Goal: Contribute content: Contribute content

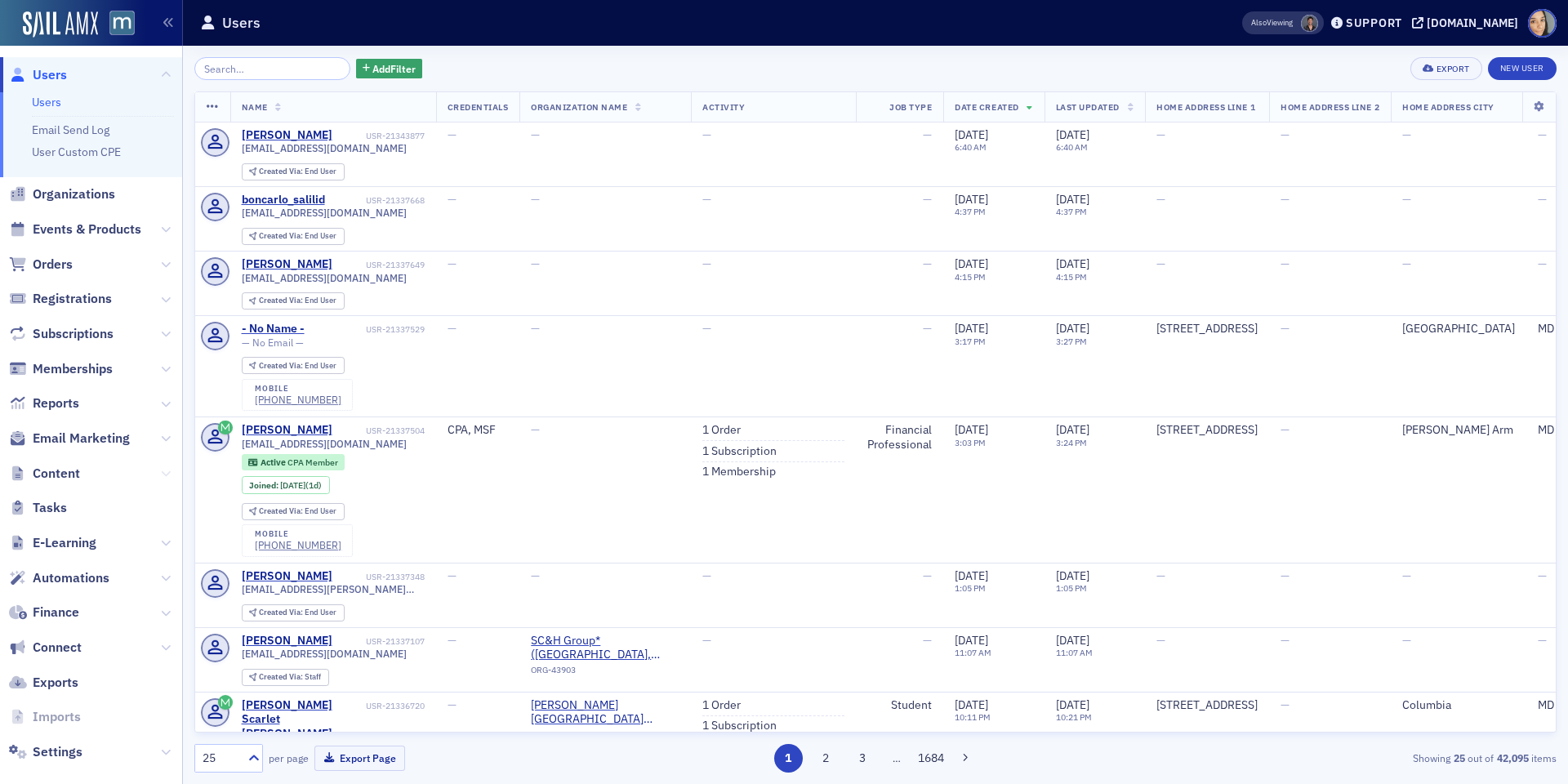
click at [165, 471] on icon at bounding box center [166, 473] width 10 height 10
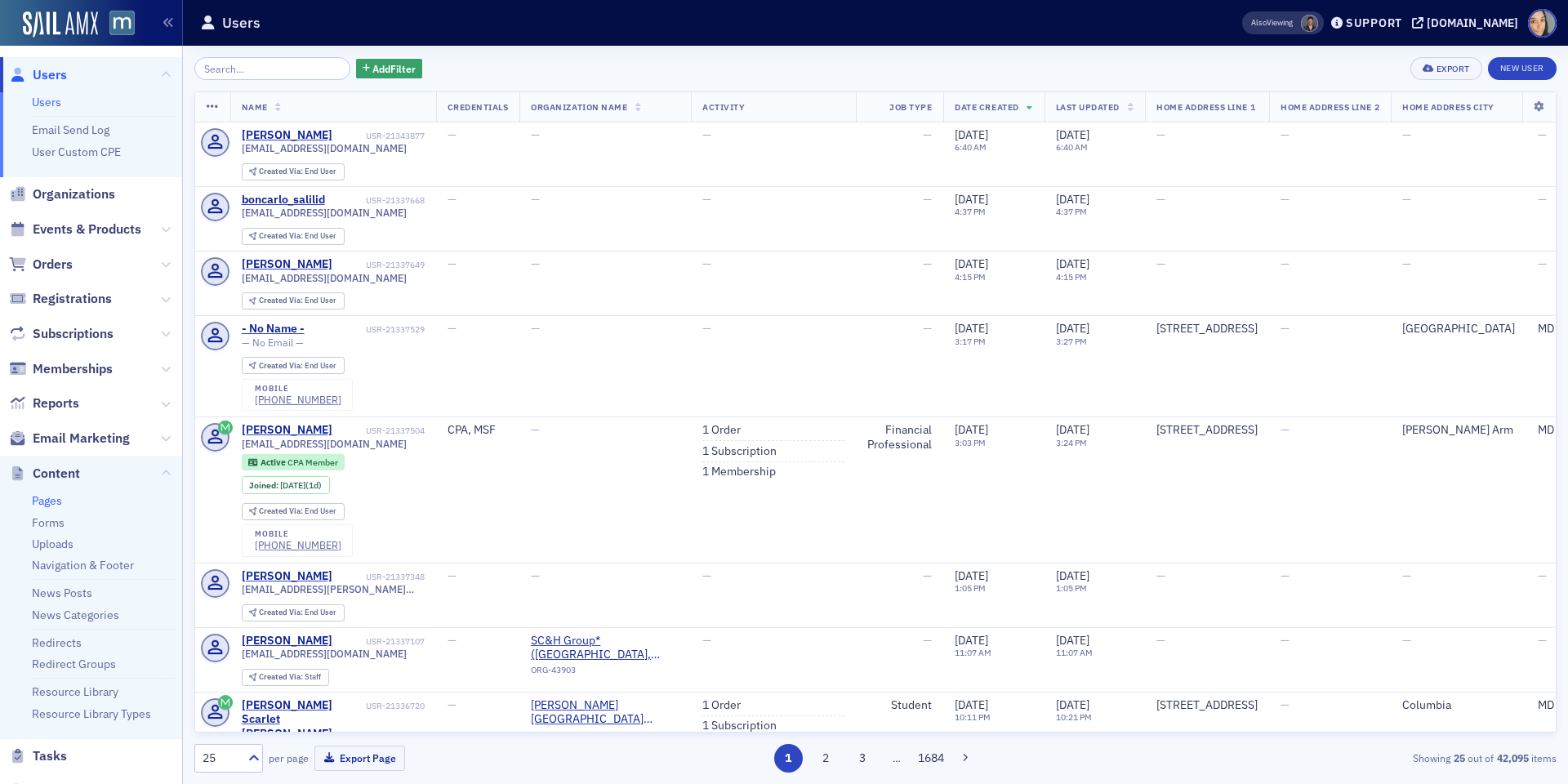
click at [52, 500] on link "Pages" at bounding box center [47, 500] width 31 height 14
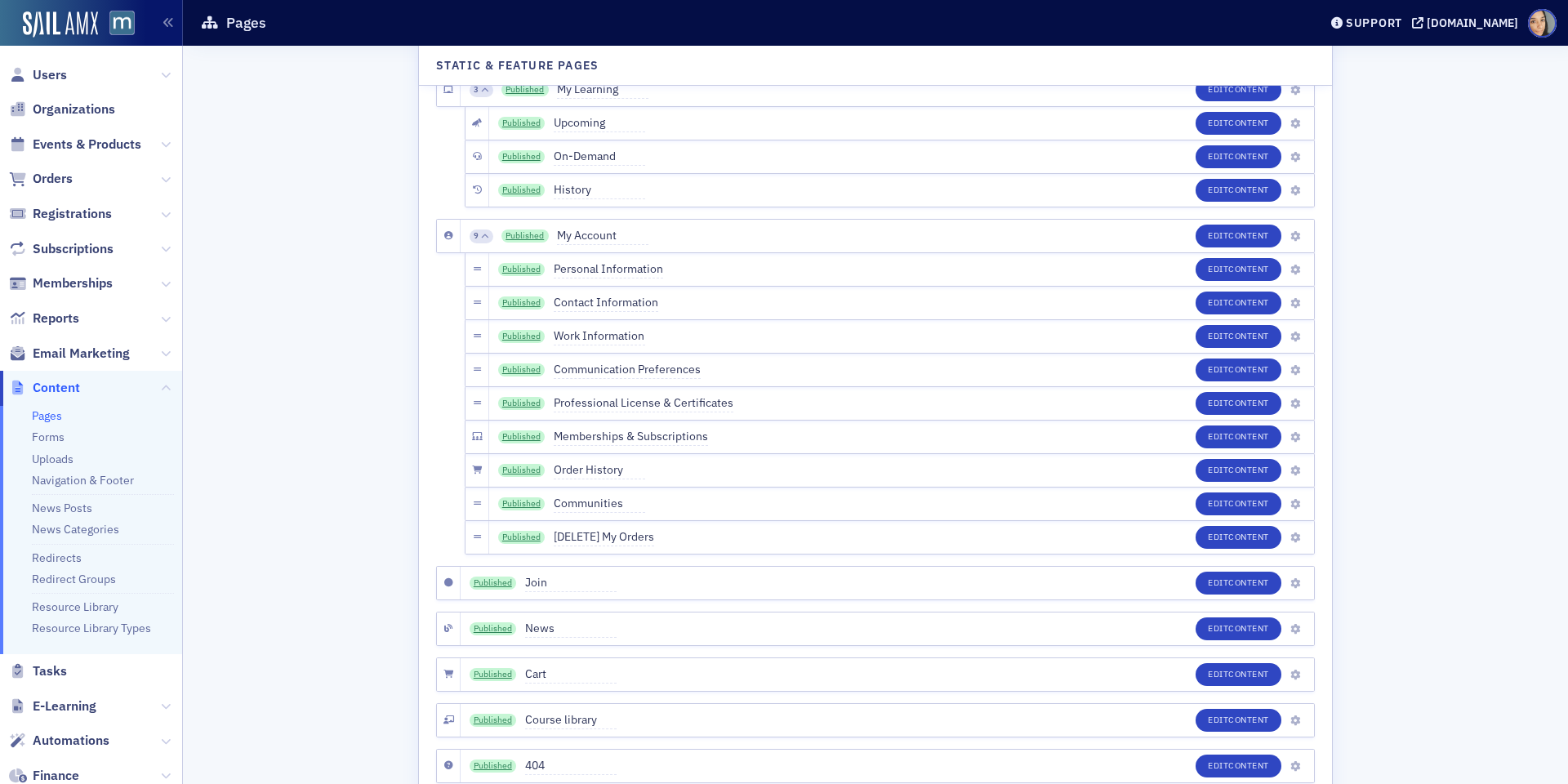
scroll to position [6911, 0]
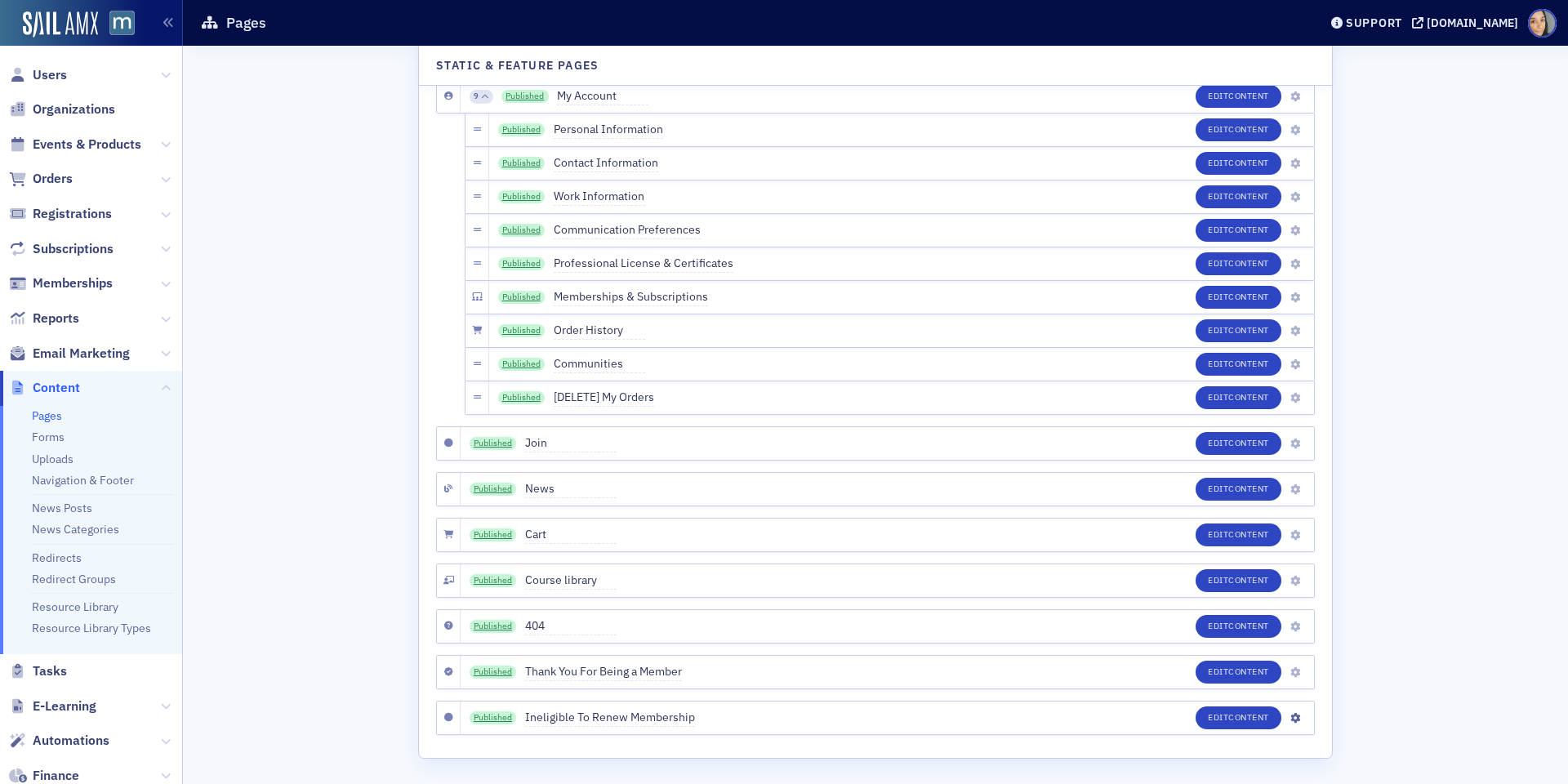
click at [1304, 566] on div "Published Ineligible To Renew Membership Edit Content" at bounding box center [887, 717] width 854 height 32
click at [1295, 566] on icon "button" at bounding box center [1295, 718] width 10 height 10
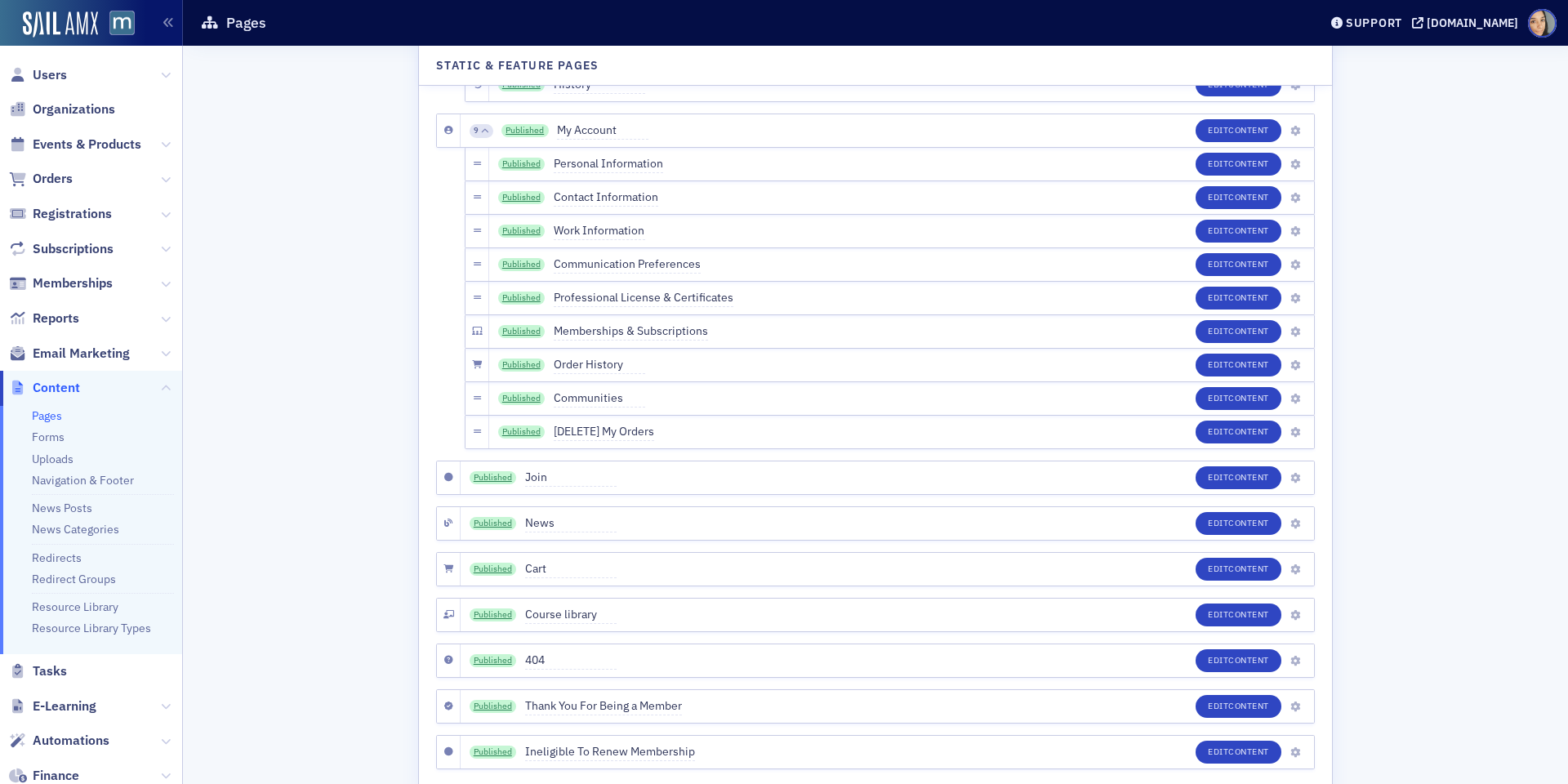
scroll to position [6911, 0]
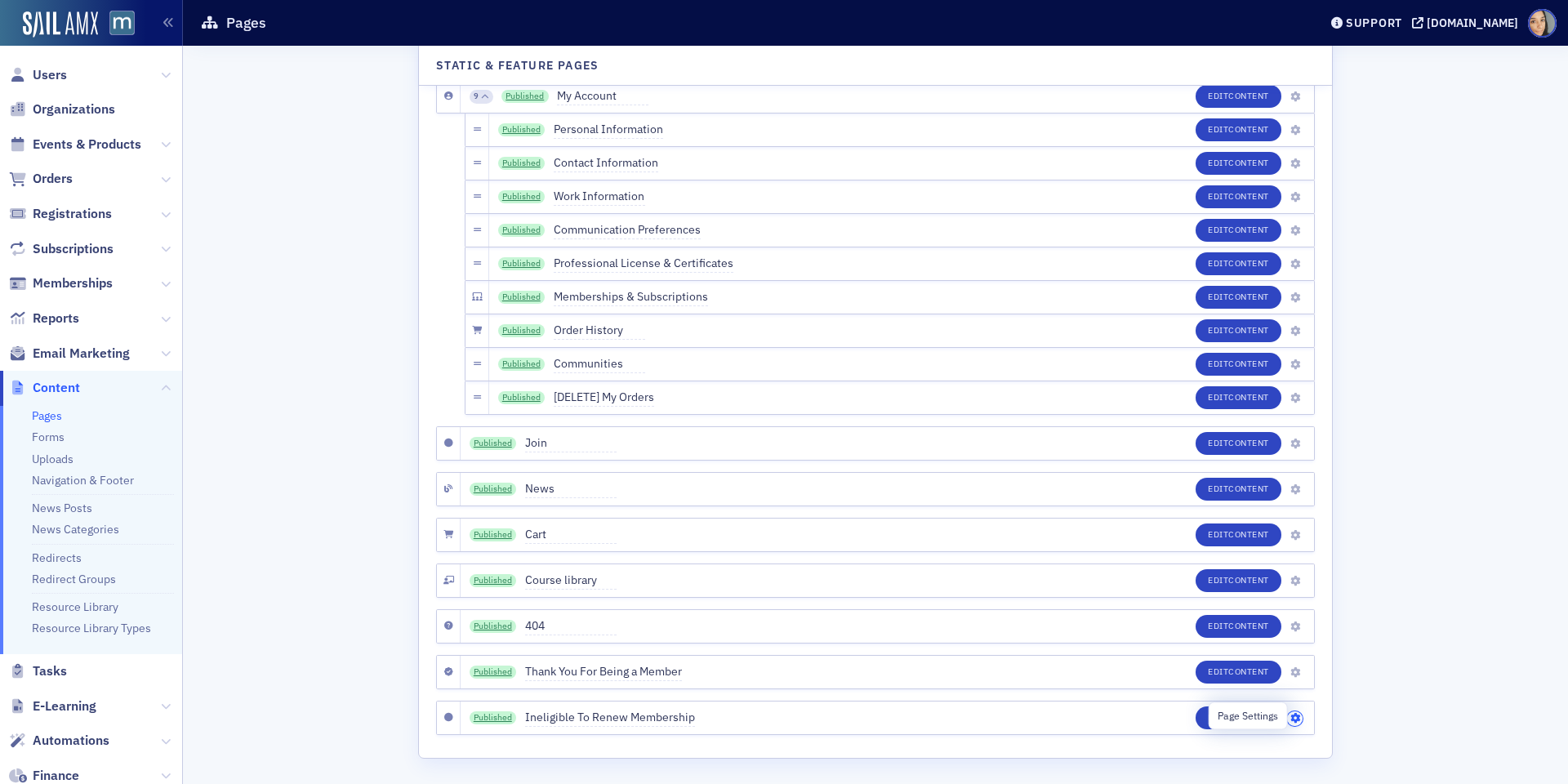
click at [1299, 566] on icon "button" at bounding box center [1295, 718] width 10 height 10
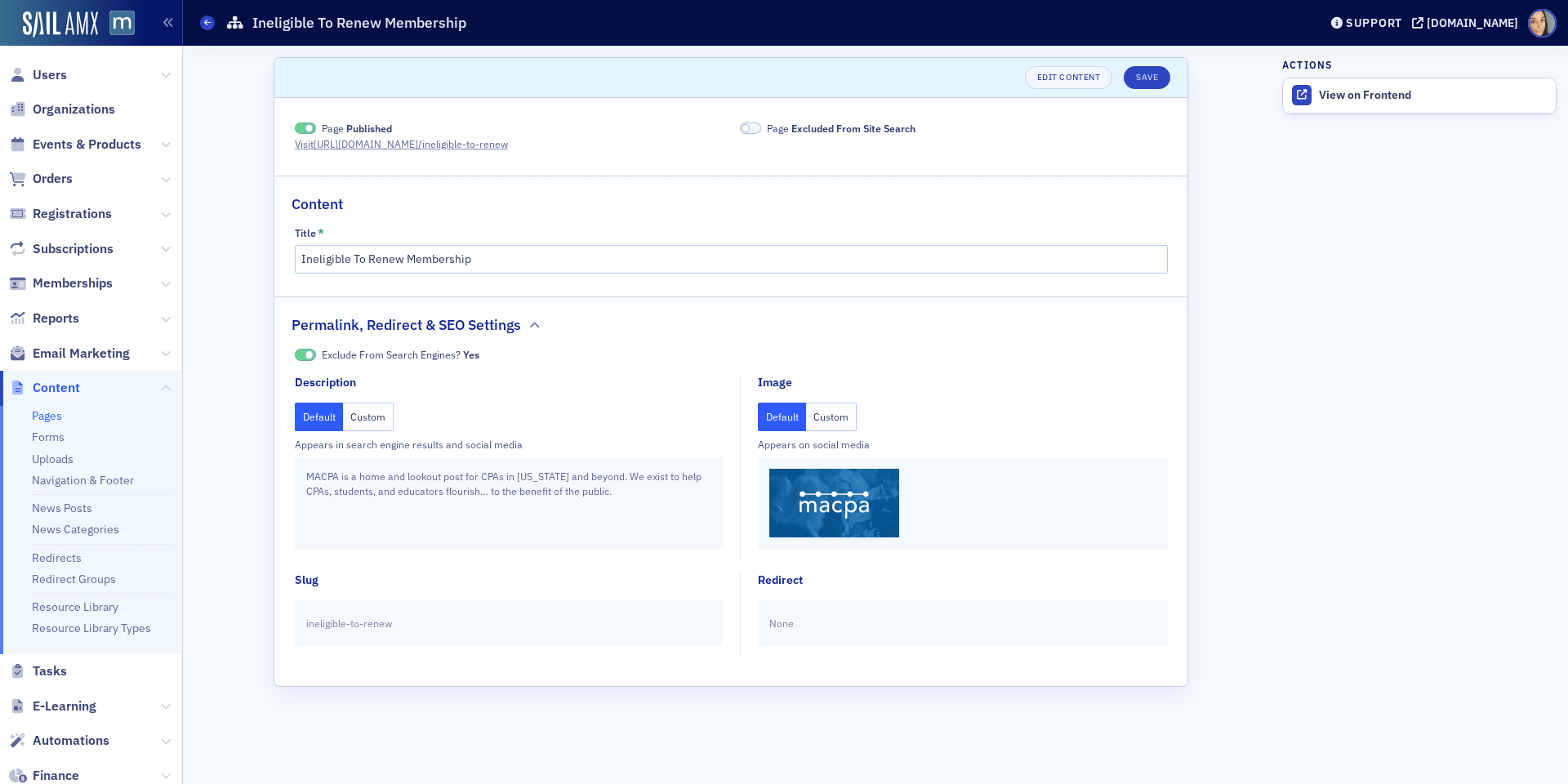
click at [214, 22] on div "Pages Ineligible To Renew Membership" at bounding box center [747, 22] width 1094 height 31
click at [208, 22] on icon at bounding box center [207, 22] width 6 height 7
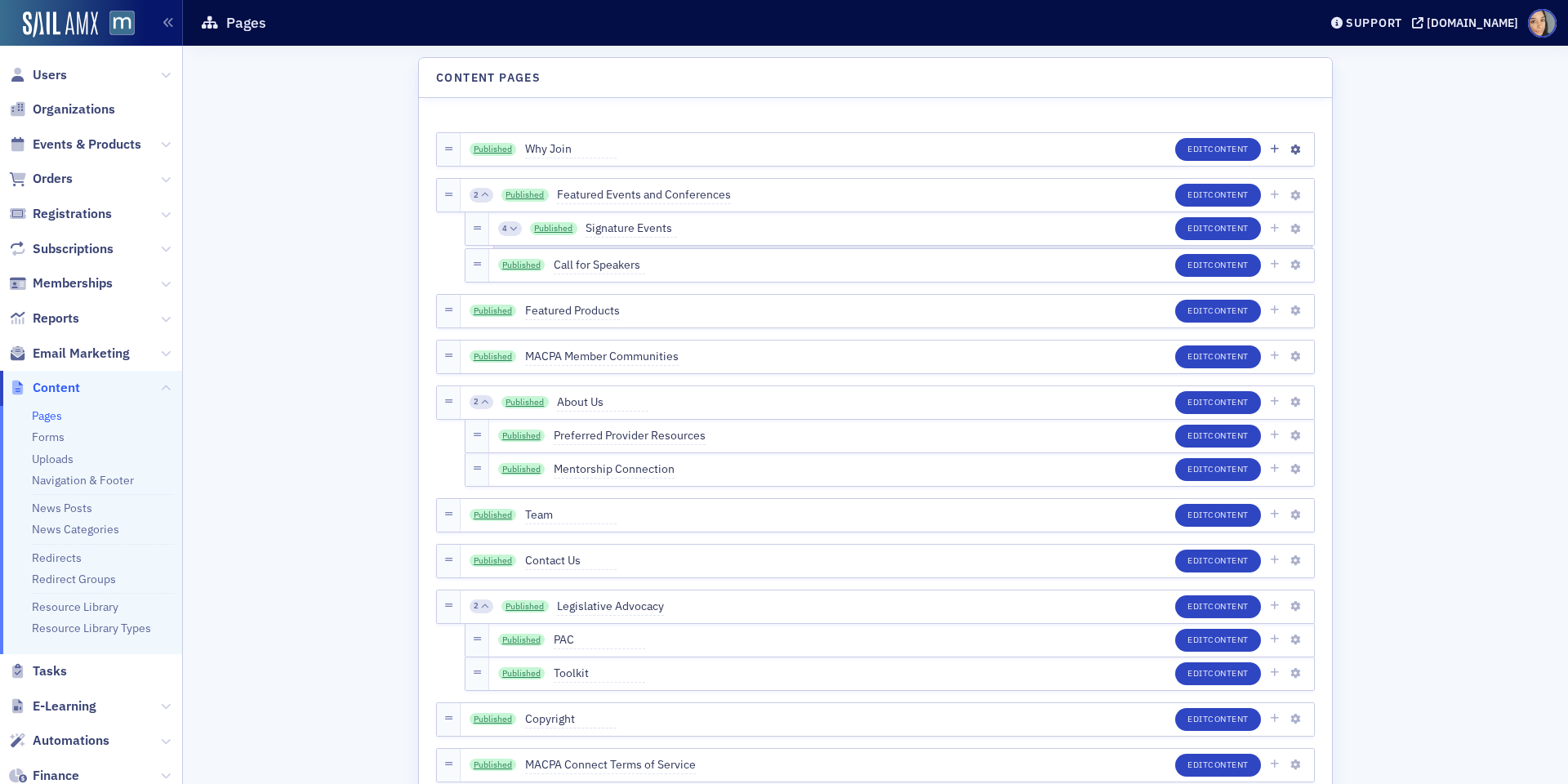
click at [442, 148] on div at bounding box center [448, 149] width 22 height 32
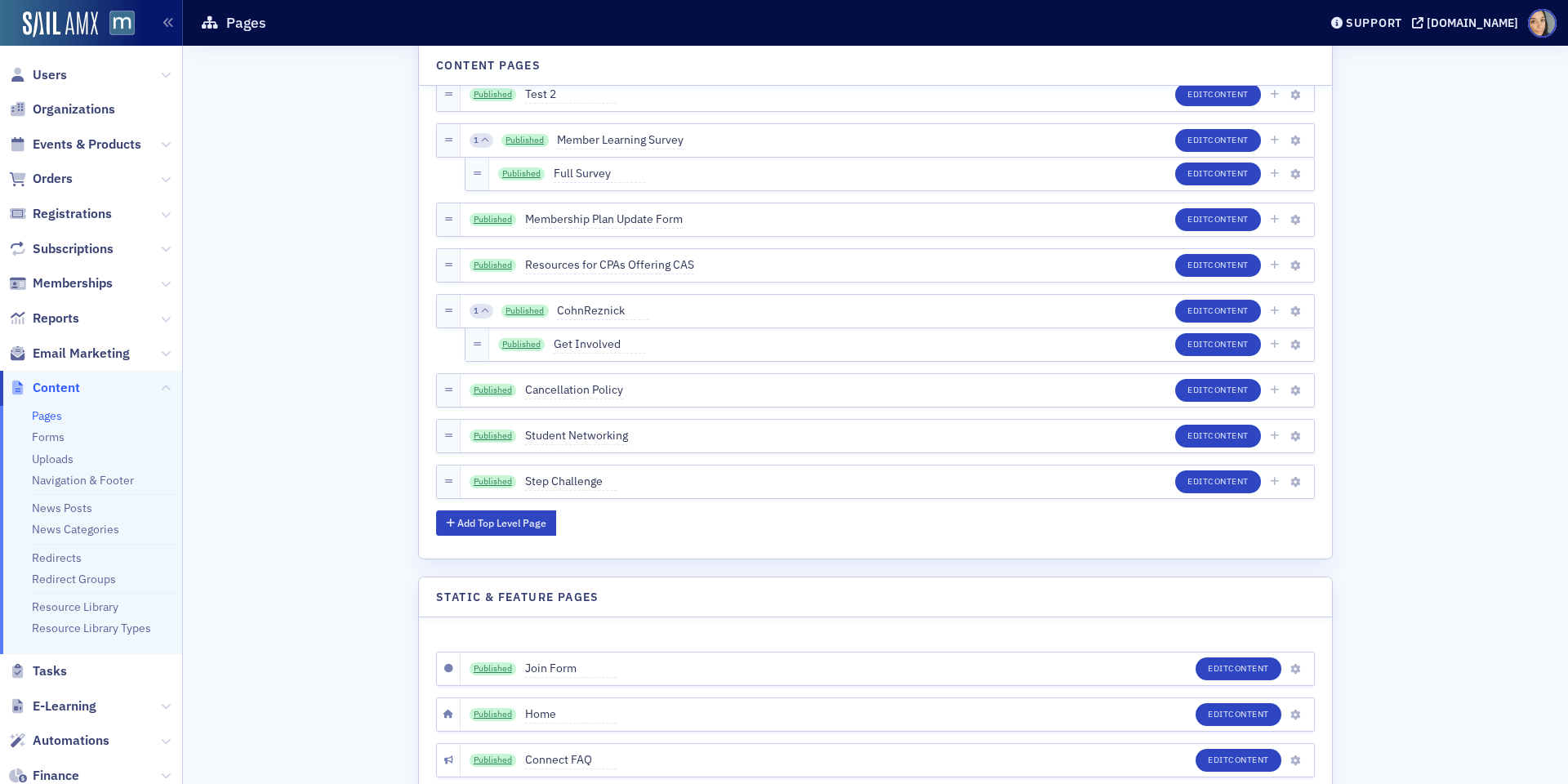
scroll to position [5715, 0]
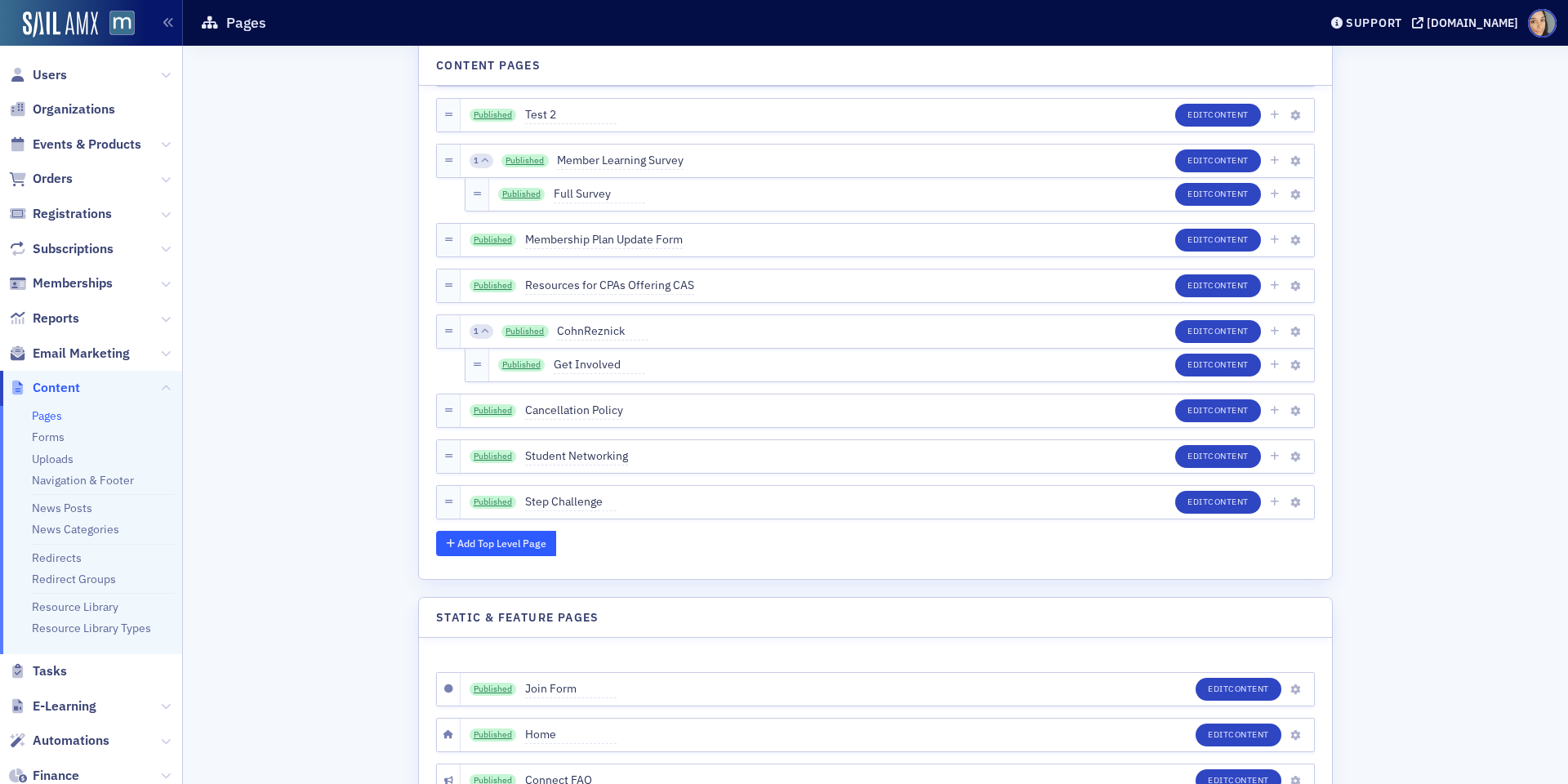
click at [512, 545] on button "Add Top Level Page" at bounding box center [496, 543] width 120 height 25
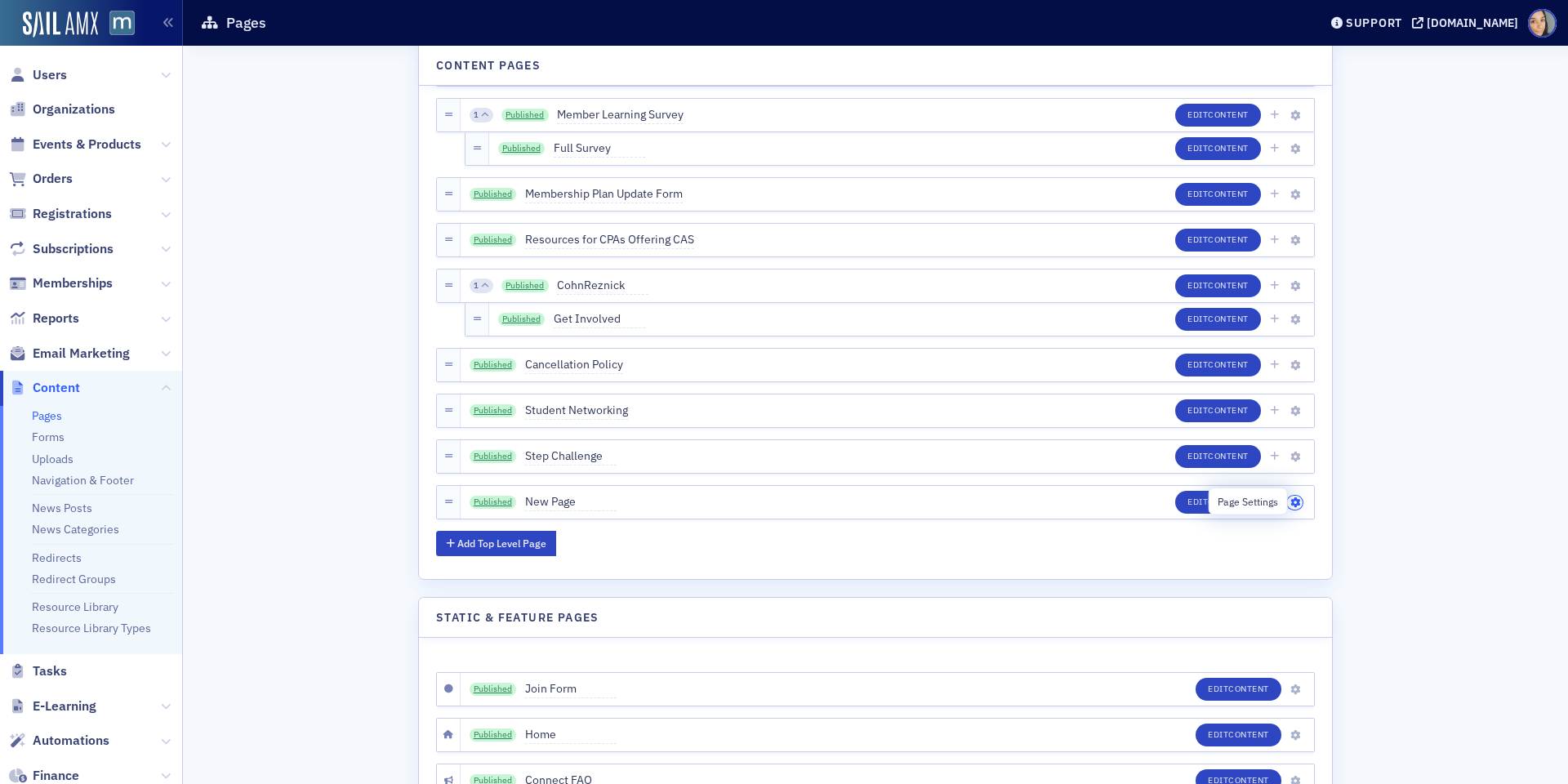
click at [1296, 498] on icon "button" at bounding box center [1295, 503] width 10 height 10
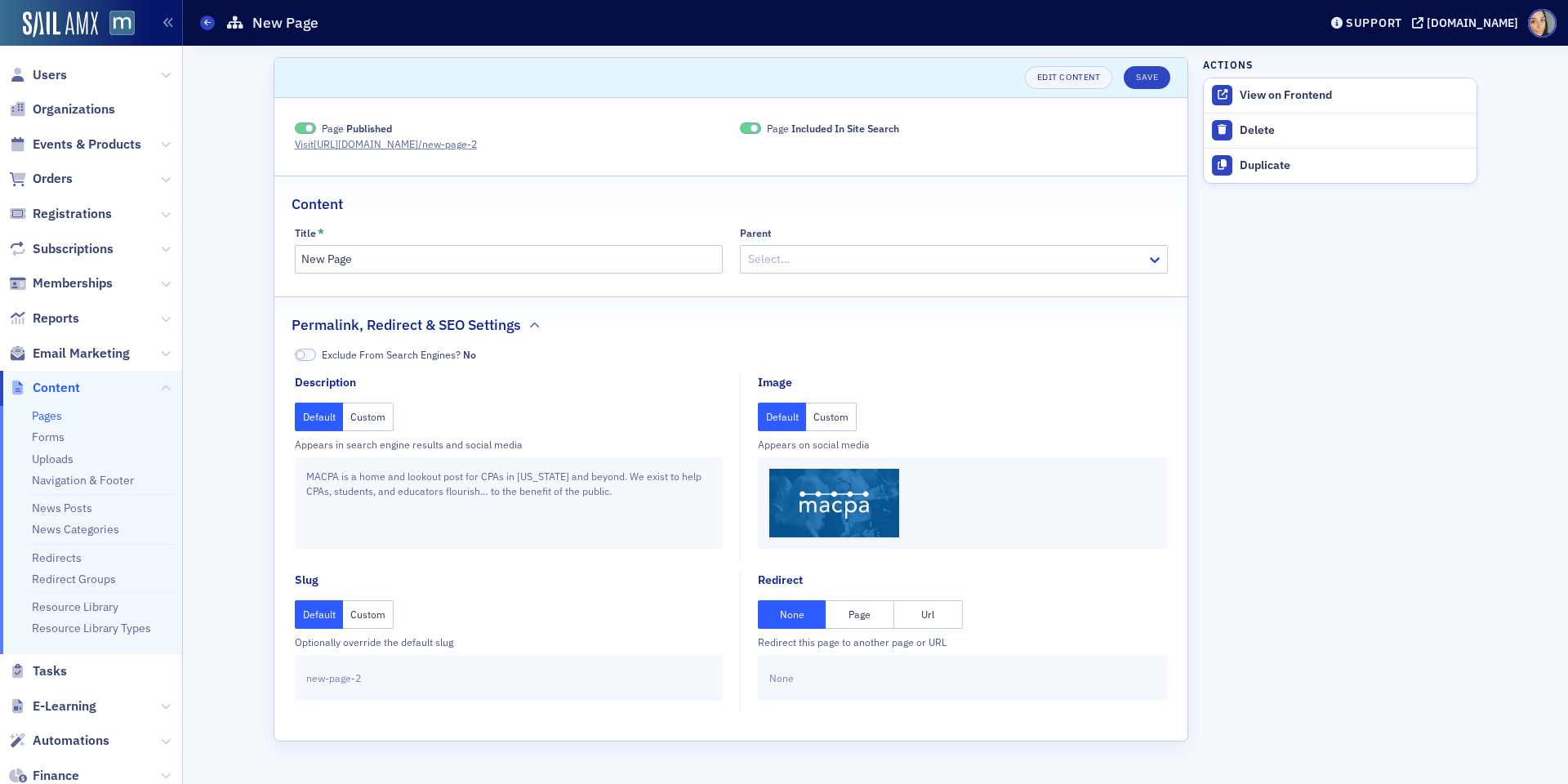
click at [309, 131] on span at bounding box center [306, 129] width 22 height 13
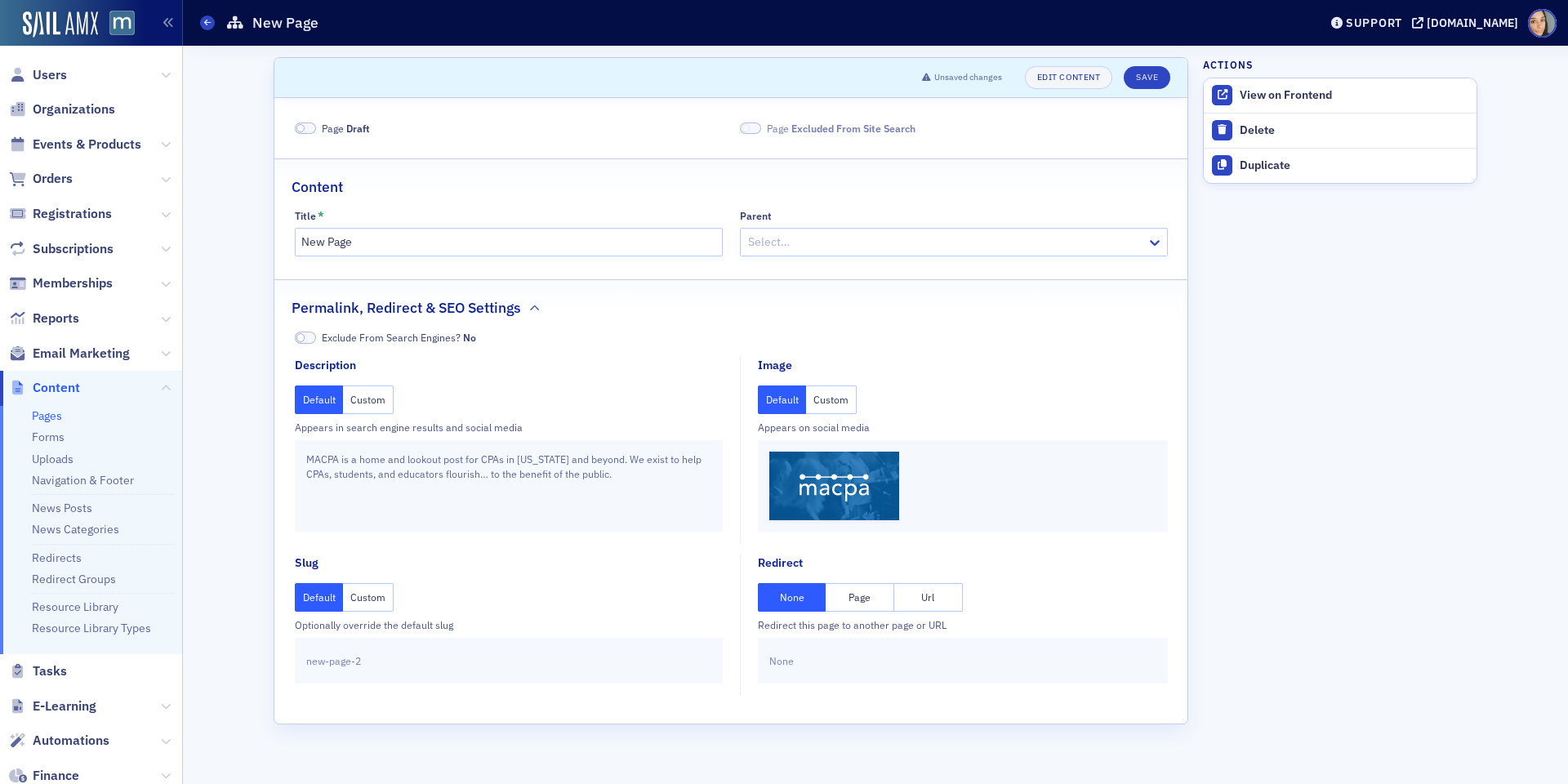
click at [309, 336] on span at bounding box center [306, 338] width 22 height 13
click at [400, 249] on input "New Page" at bounding box center [509, 242] width 428 height 29
type input "Statement Dummy Page"
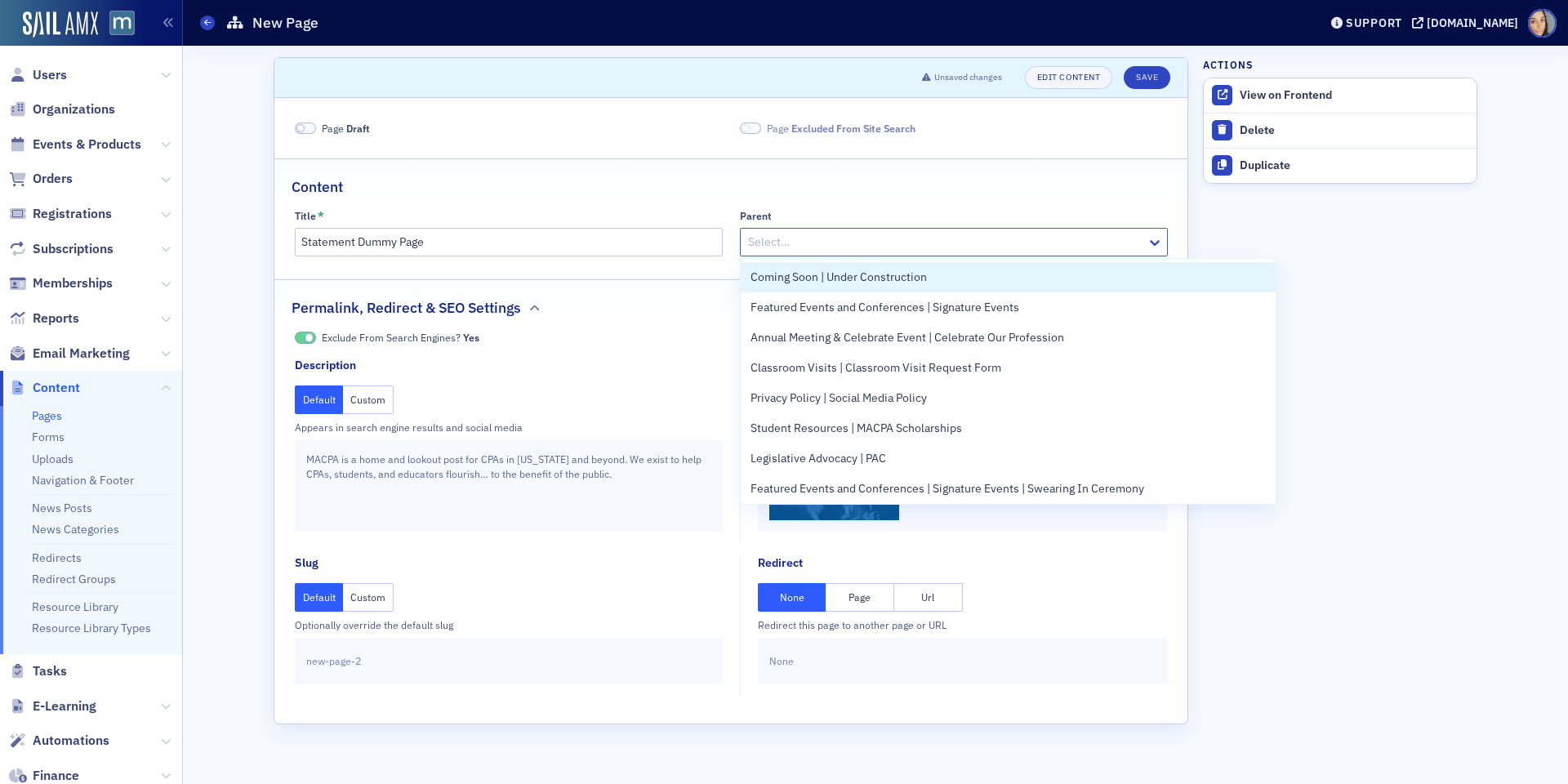
click at [830, 238] on div at bounding box center [945, 242] width 399 height 21
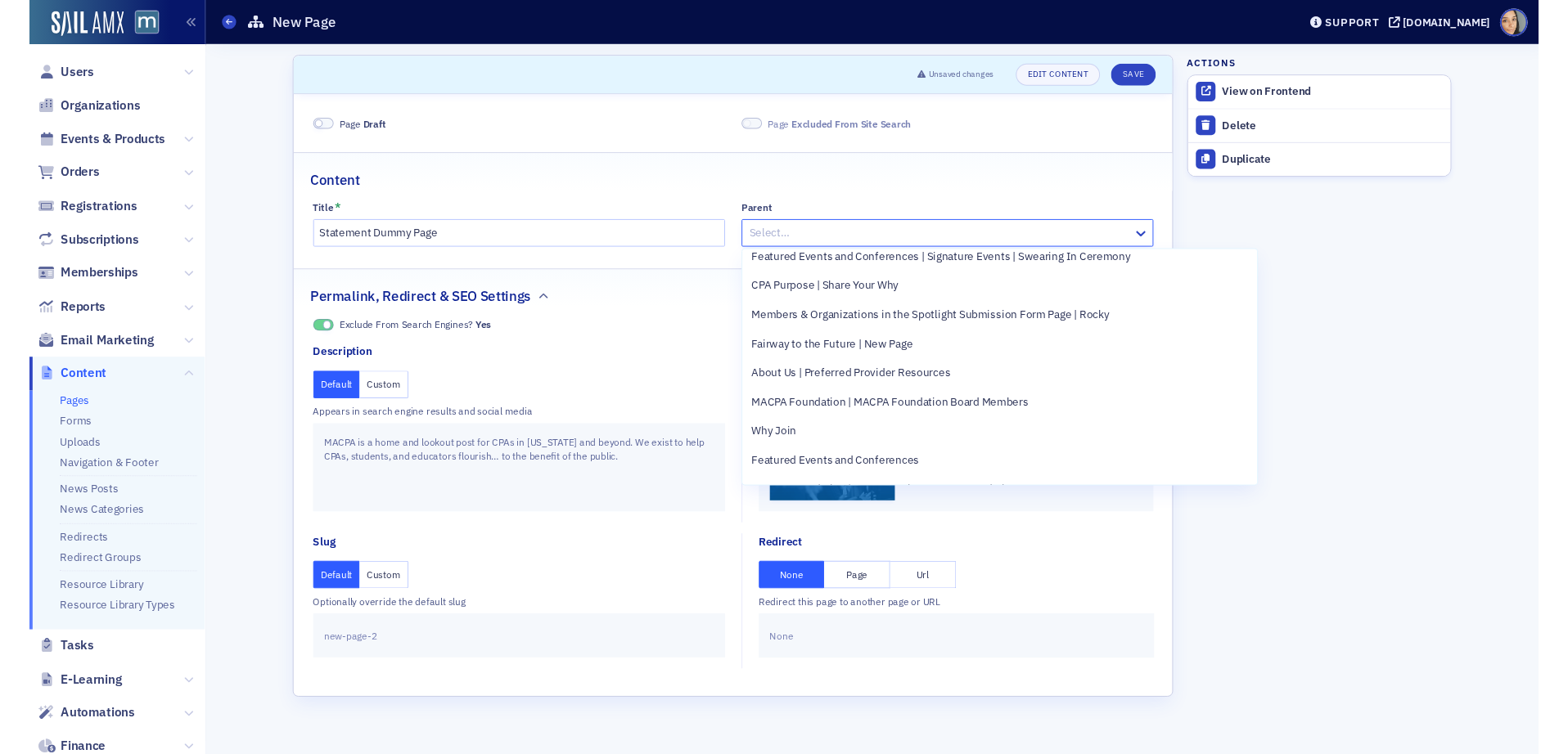
scroll to position [237, 0]
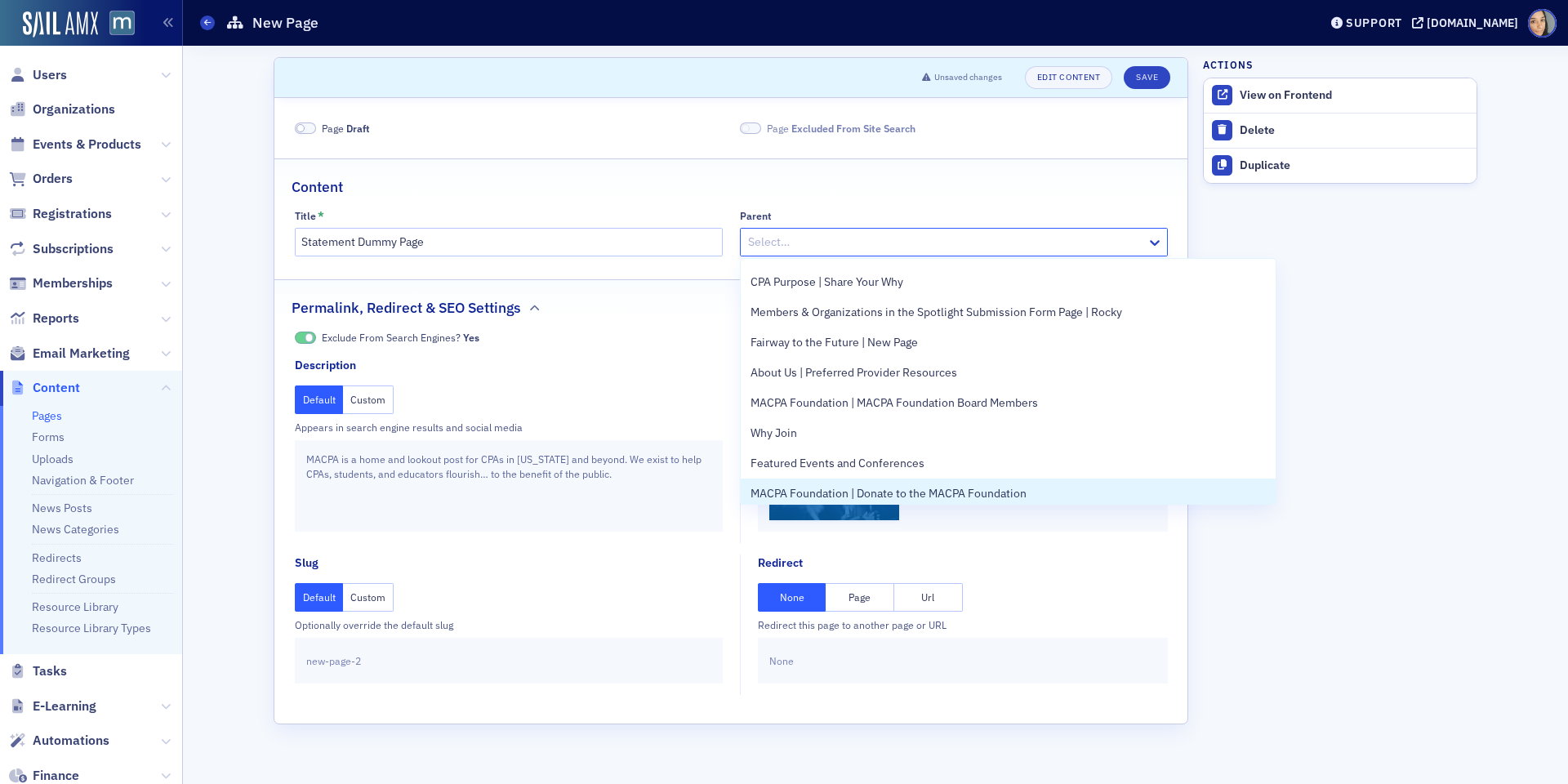
click at [1210, 566] on aside "Actions View on Frontend Delete Duplicate" at bounding box center [1340, 414] width 274 height 738
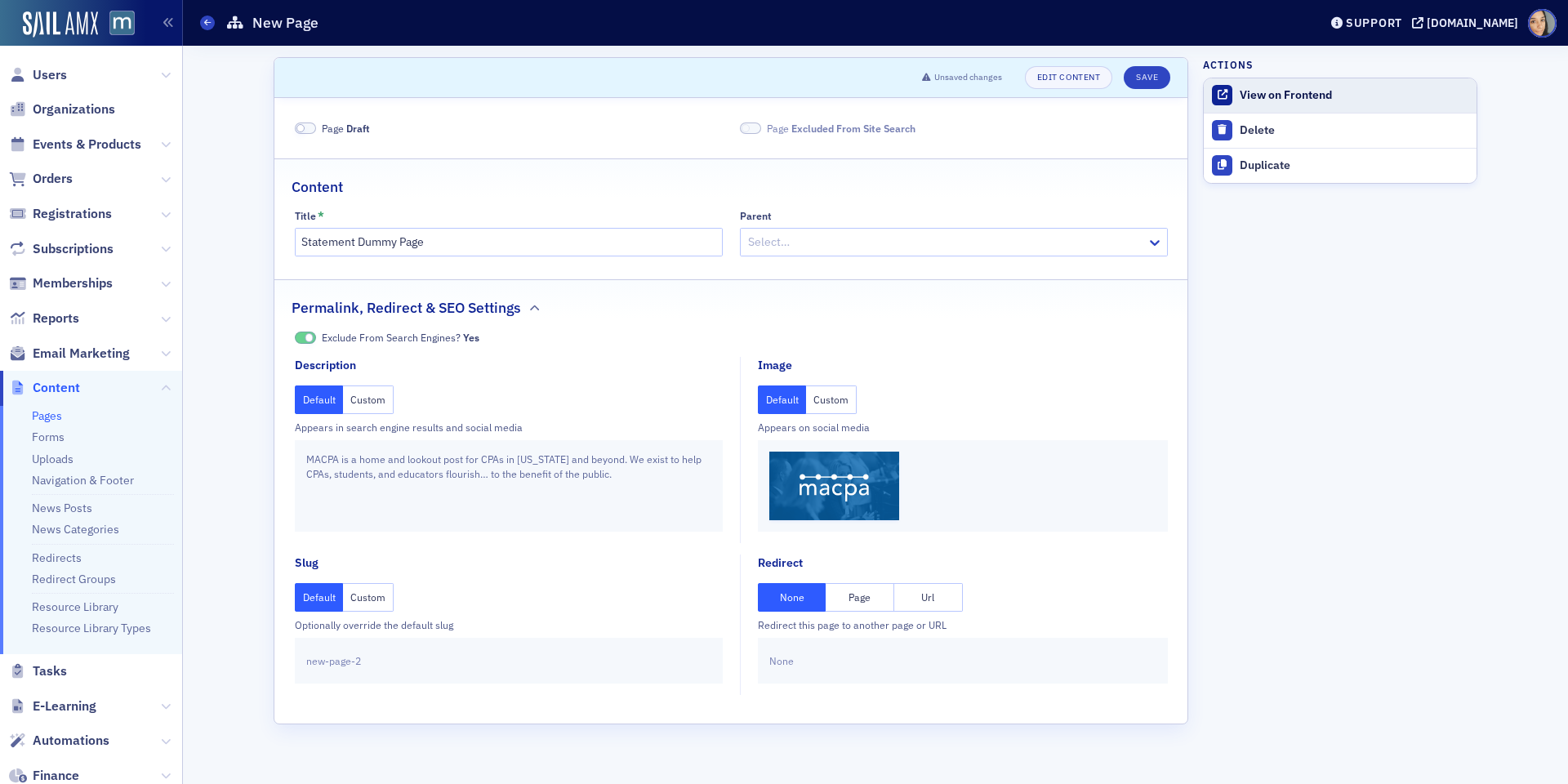
click at [1275, 94] on div "View on Frontend" at bounding box center [1354, 95] width 228 height 14
click at [1058, 78] on link "Edit Content" at bounding box center [1069, 77] width 87 height 22
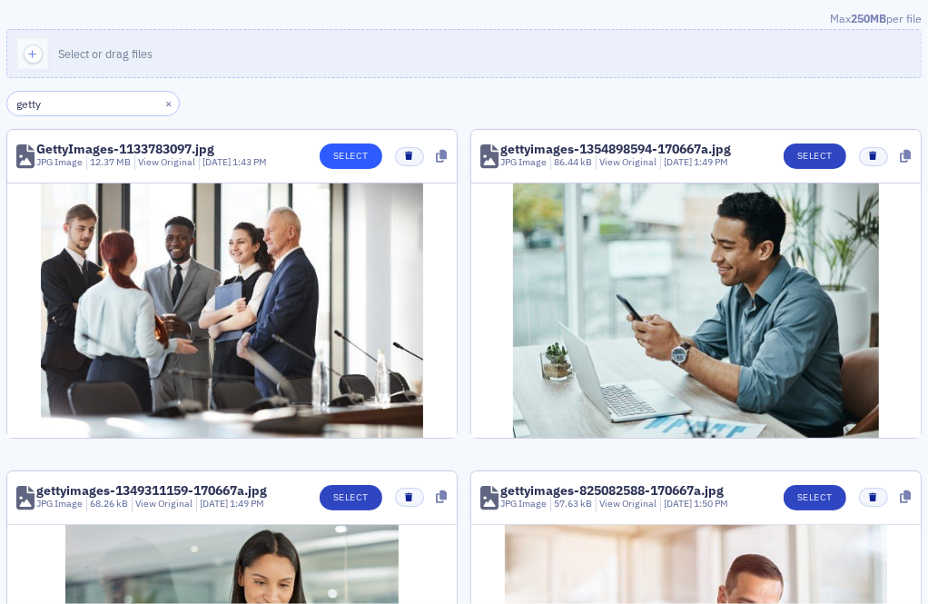
type input "getty"
click at [367, 154] on button "Select" at bounding box center [351, 155] width 63 height 25
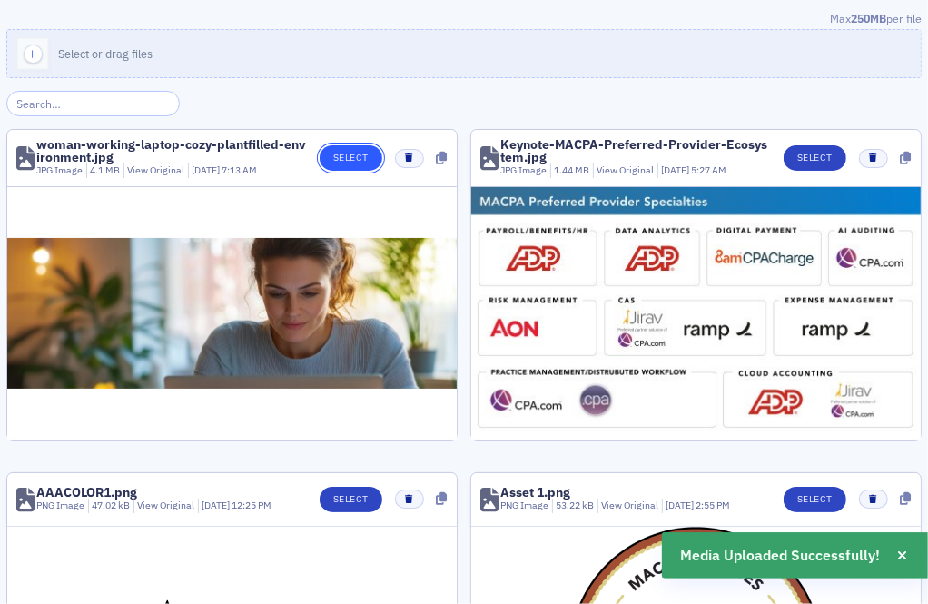
click at [357, 163] on button "Select" at bounding box center [351, 157] width 63 height 25
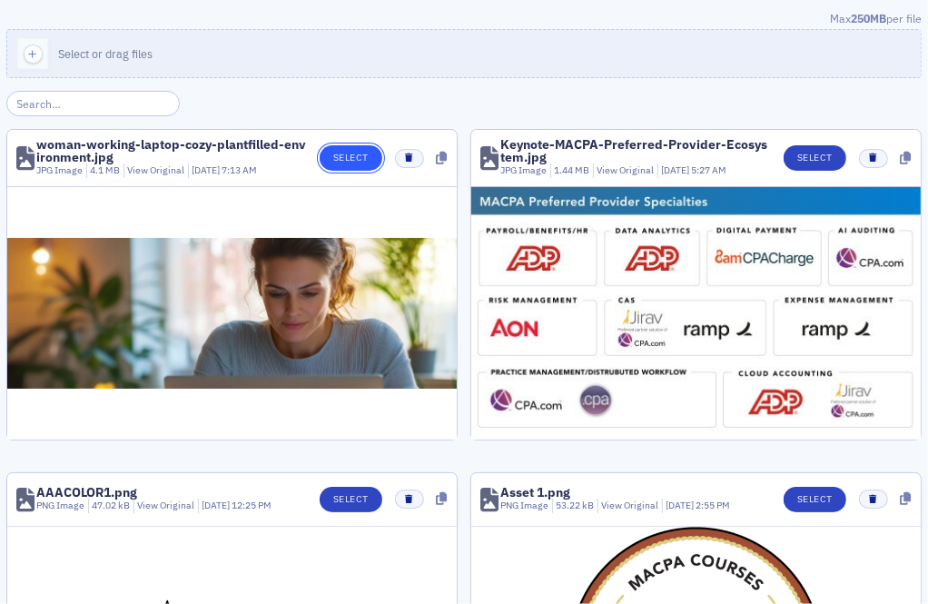
click at [357, 159] on button "Select" at bounding box center [351, 157] width 63 height 25
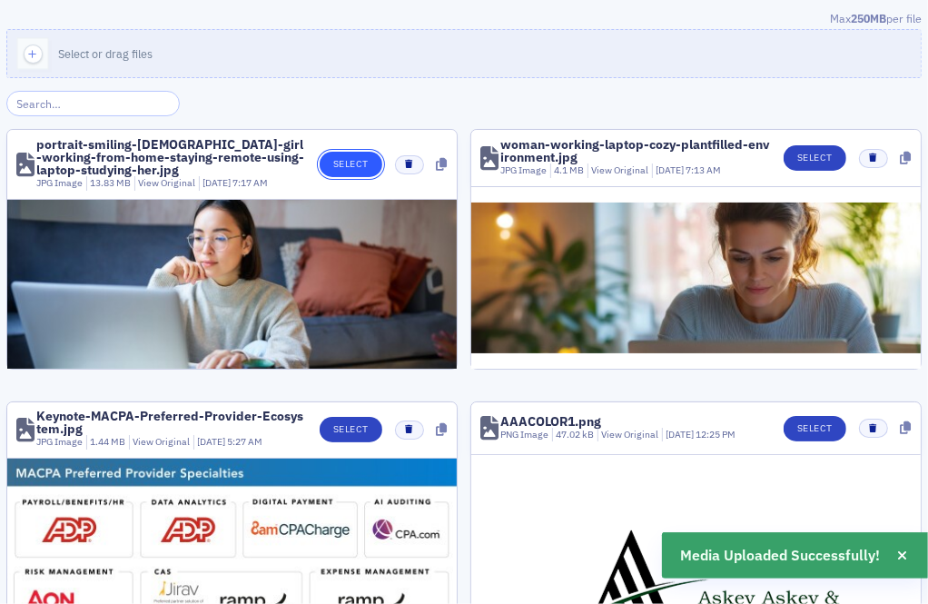
click at [358, 154] on button "Select" at bounding box center [351, 164] width 63 height 25
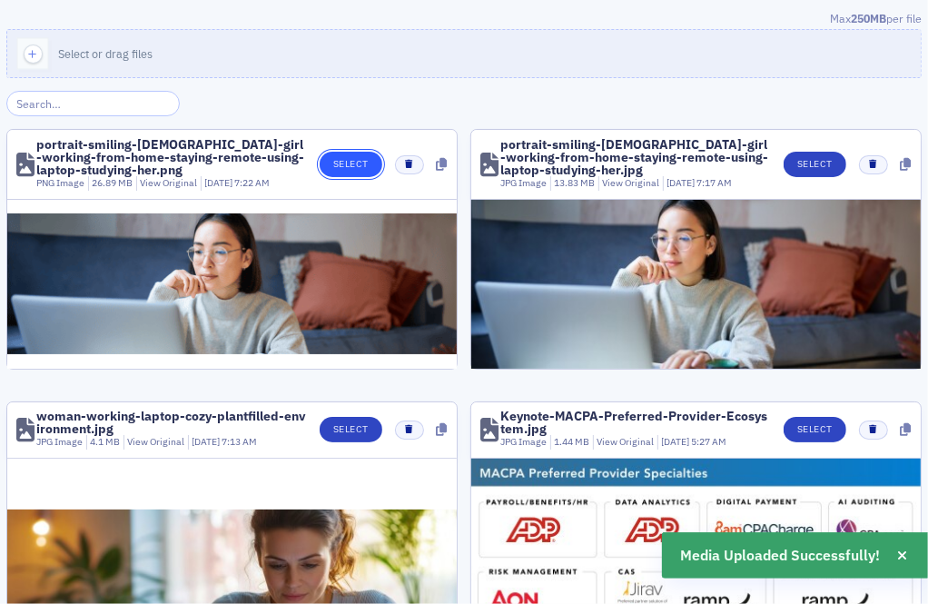
click at [360, 154] on button "Select" at bounding box center [351, 164] width 63 height 25
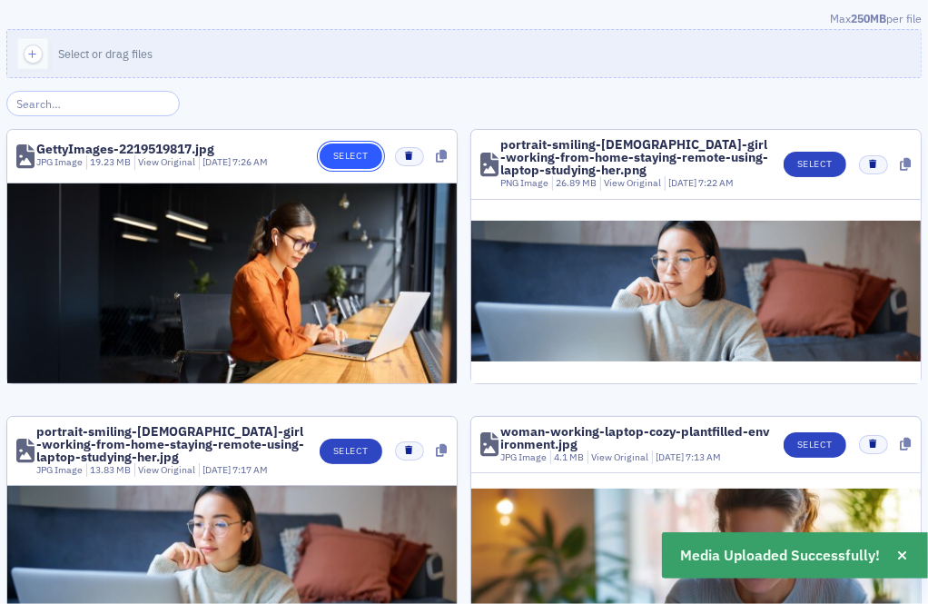
click at [348, 143] on button "Select" at bounding box center [351, 155] width 63 height 25
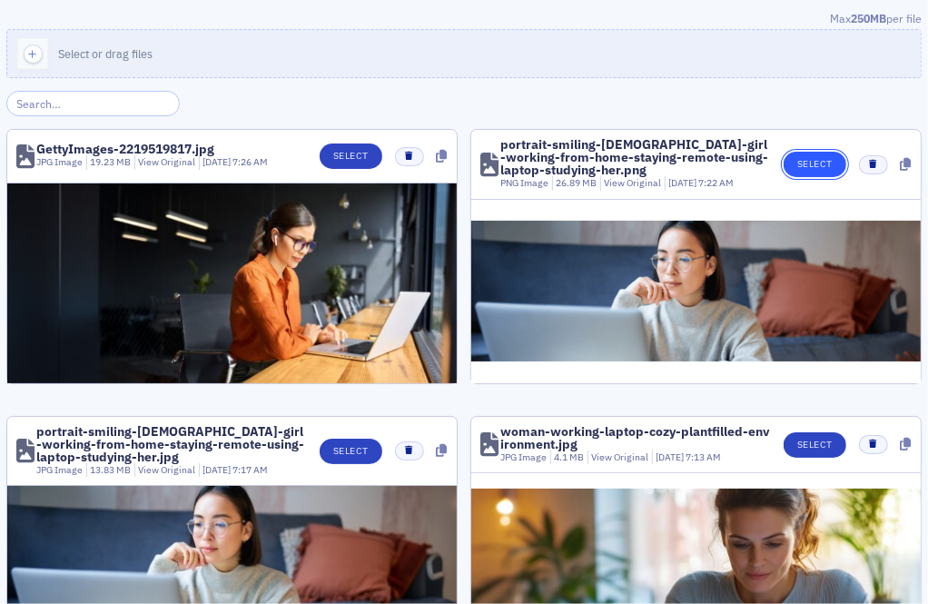
click at [804, 162] on button "Select" at bounding box center [815, 164] width 63 height 25
click at [347, 158] on button "Select" at bounding box center [351, 155] width 63 height 25
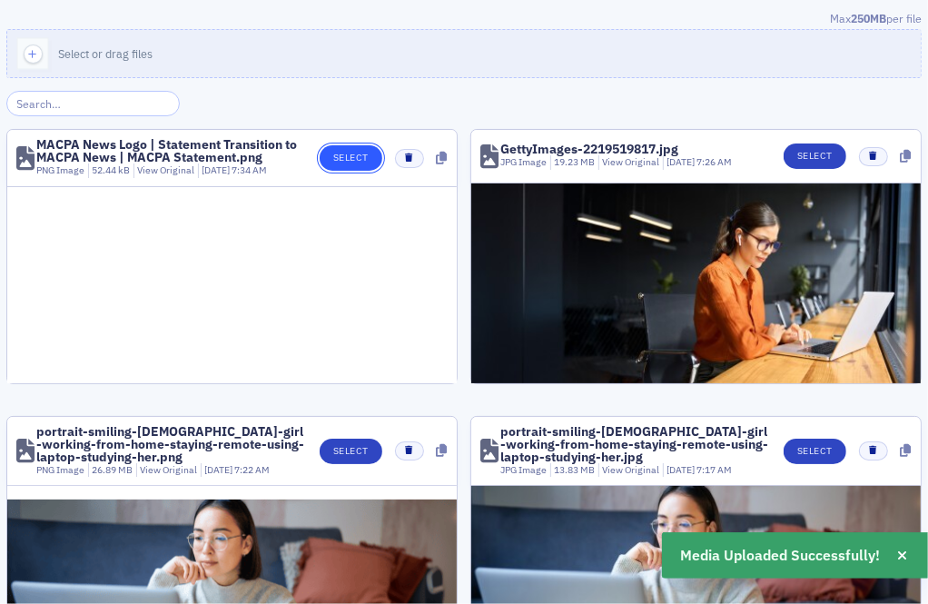
click at [360, 154] on button "Select" at bounding box center [351, 157] width 63 height 25
